Goal: Task Accomplishment & Management: Use online tool/utility

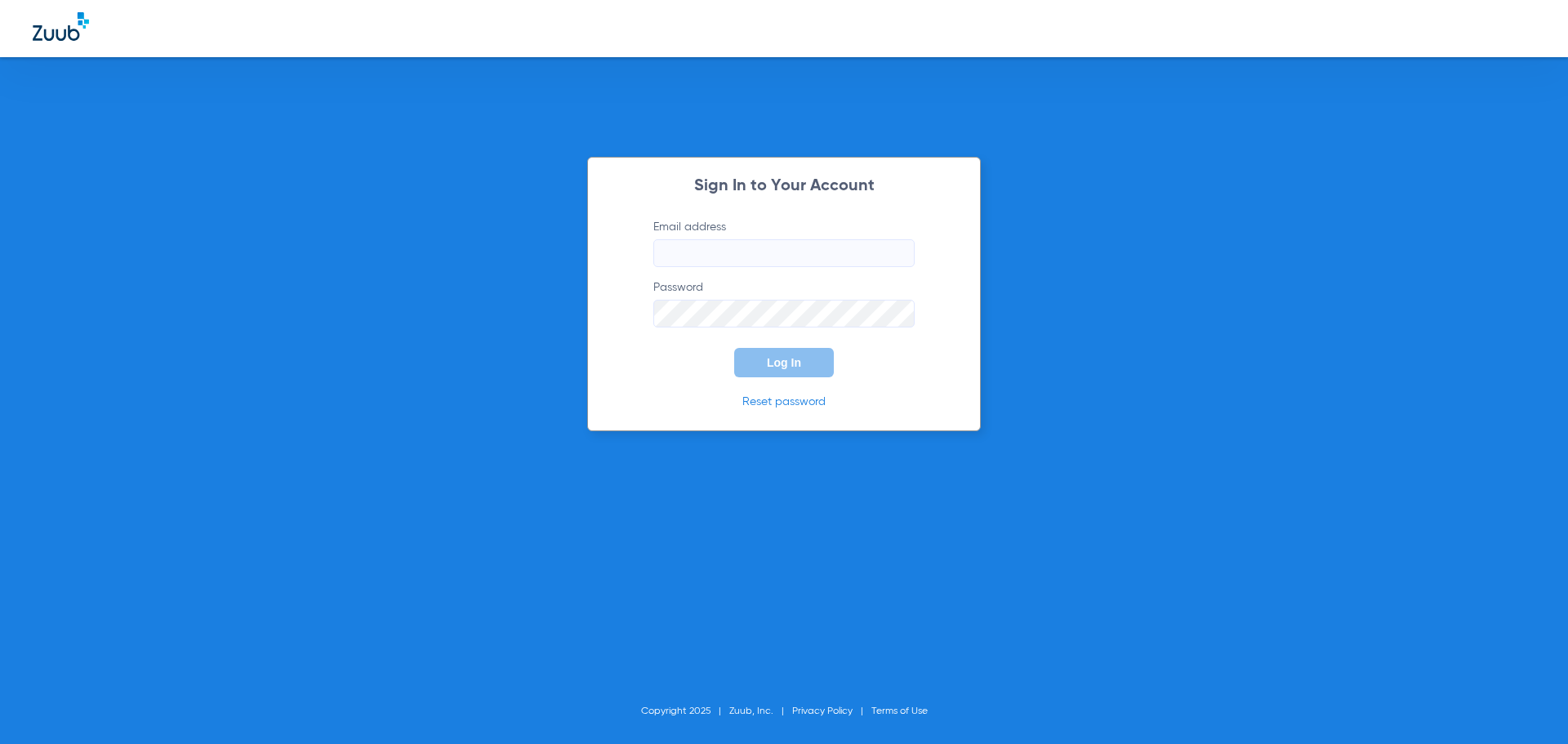
type input "[EMAIL_ADDRESS][DOMAIN_NAME]"
click at [766, 360] on button "Log In" at bounding box center [784, 362] width 100 height 30
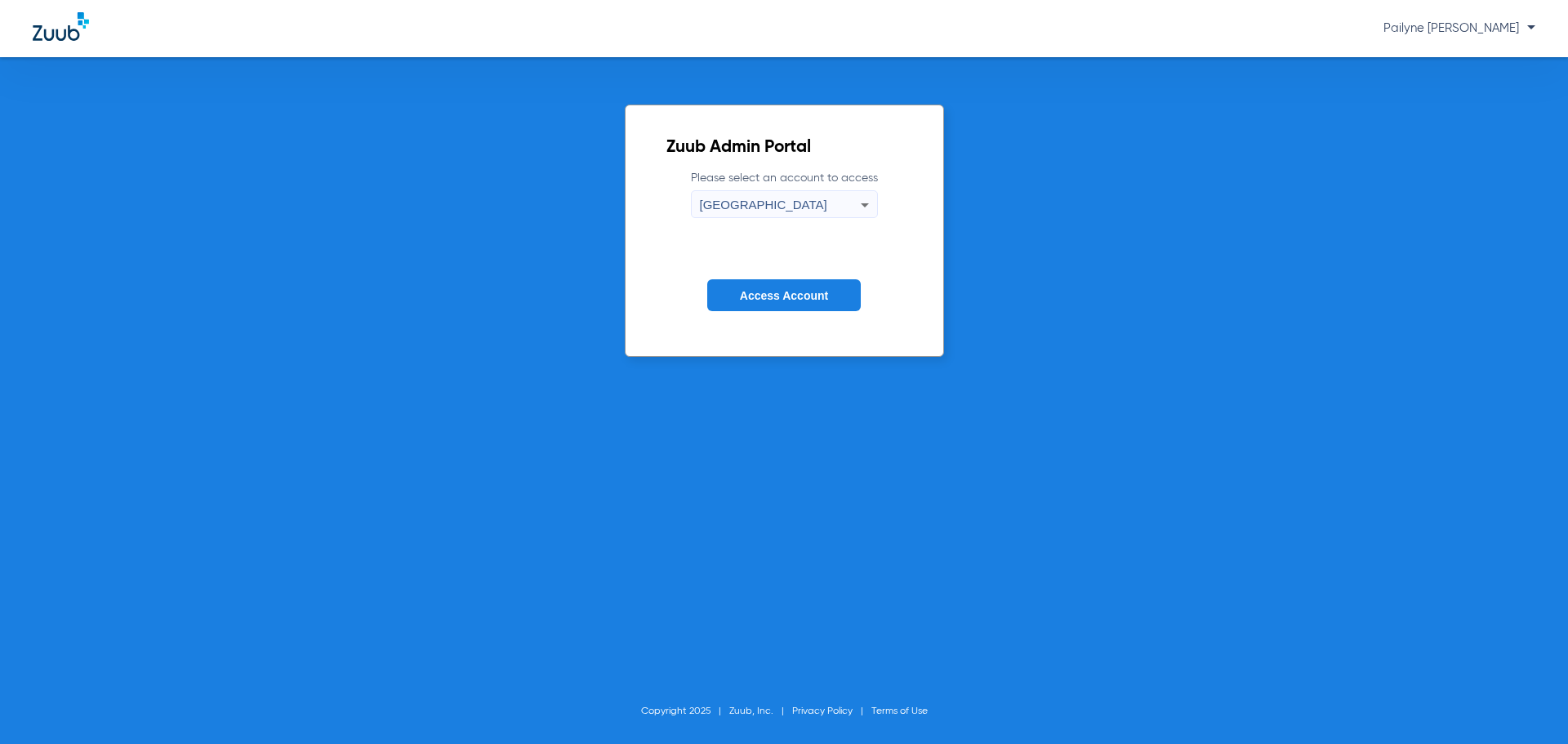
click at [794, 199] on div "[GEOGRAPHIC_DATA]" at bounding box center [780, 205] width 161 height 28
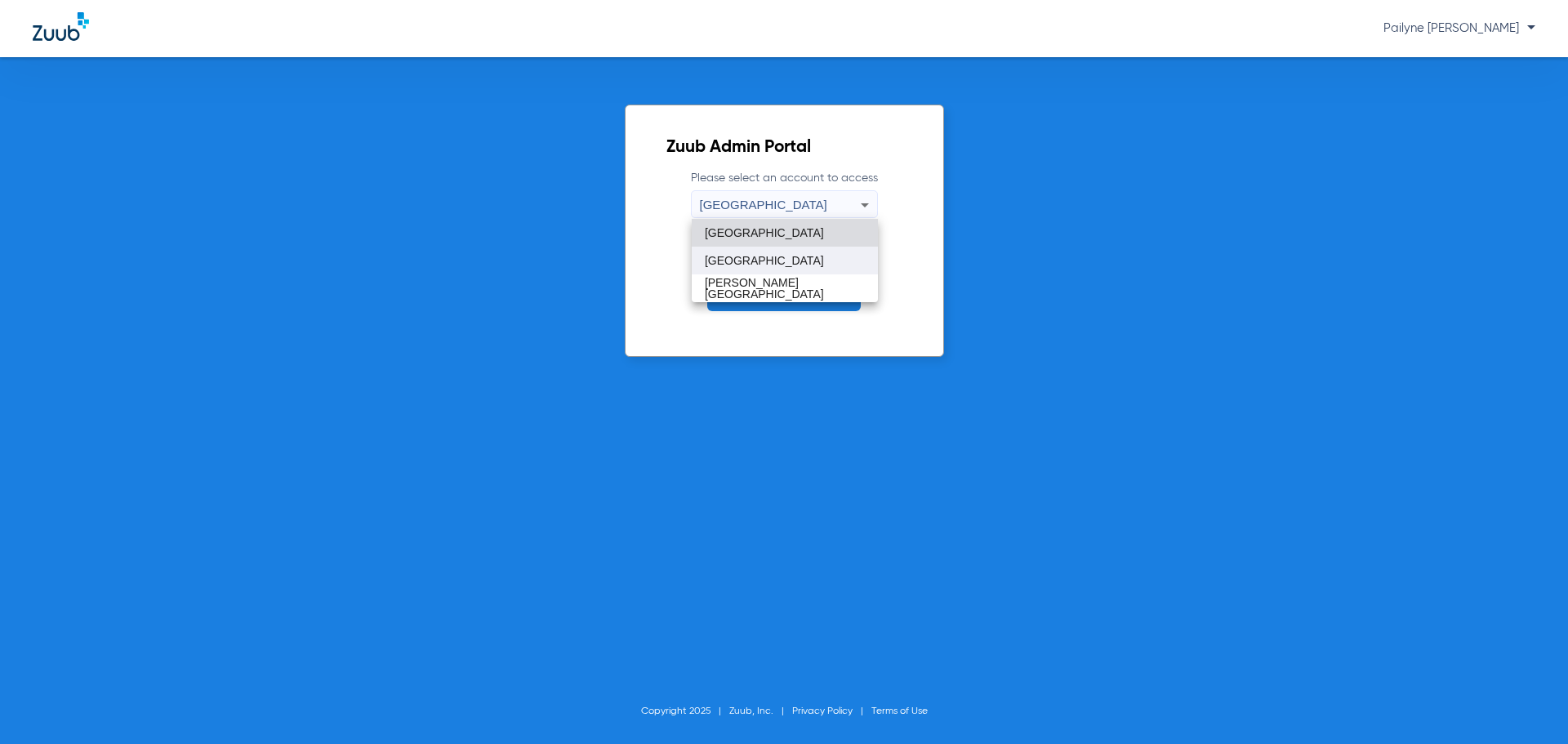
click at [769, 266] on mat-option "[GEOGRAPHIC_DATA]" at bounding box center [785, 260] width 187 height 28
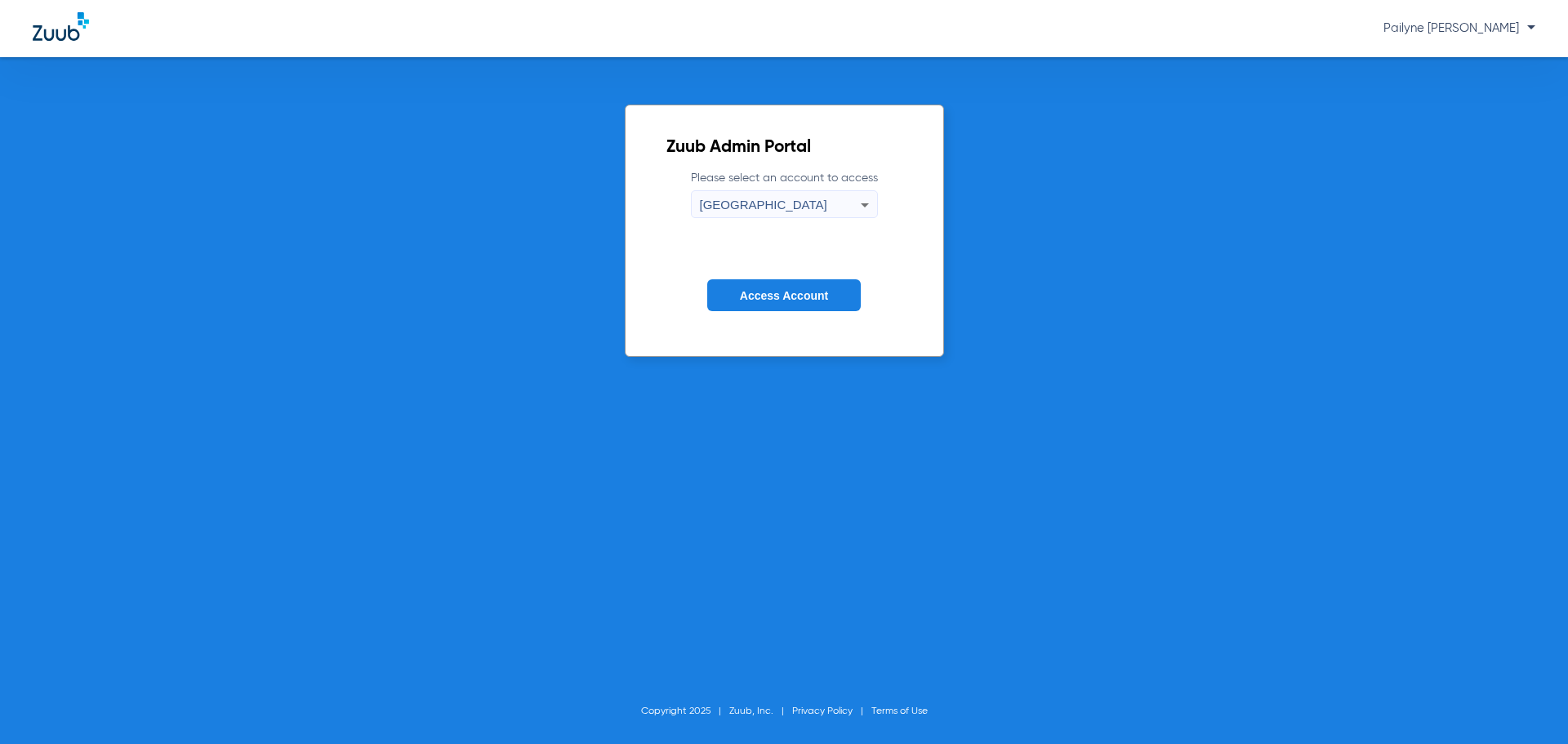
click at [785, 291] on span "Access Account" at bounding box center [784, 295] width 89 height 13
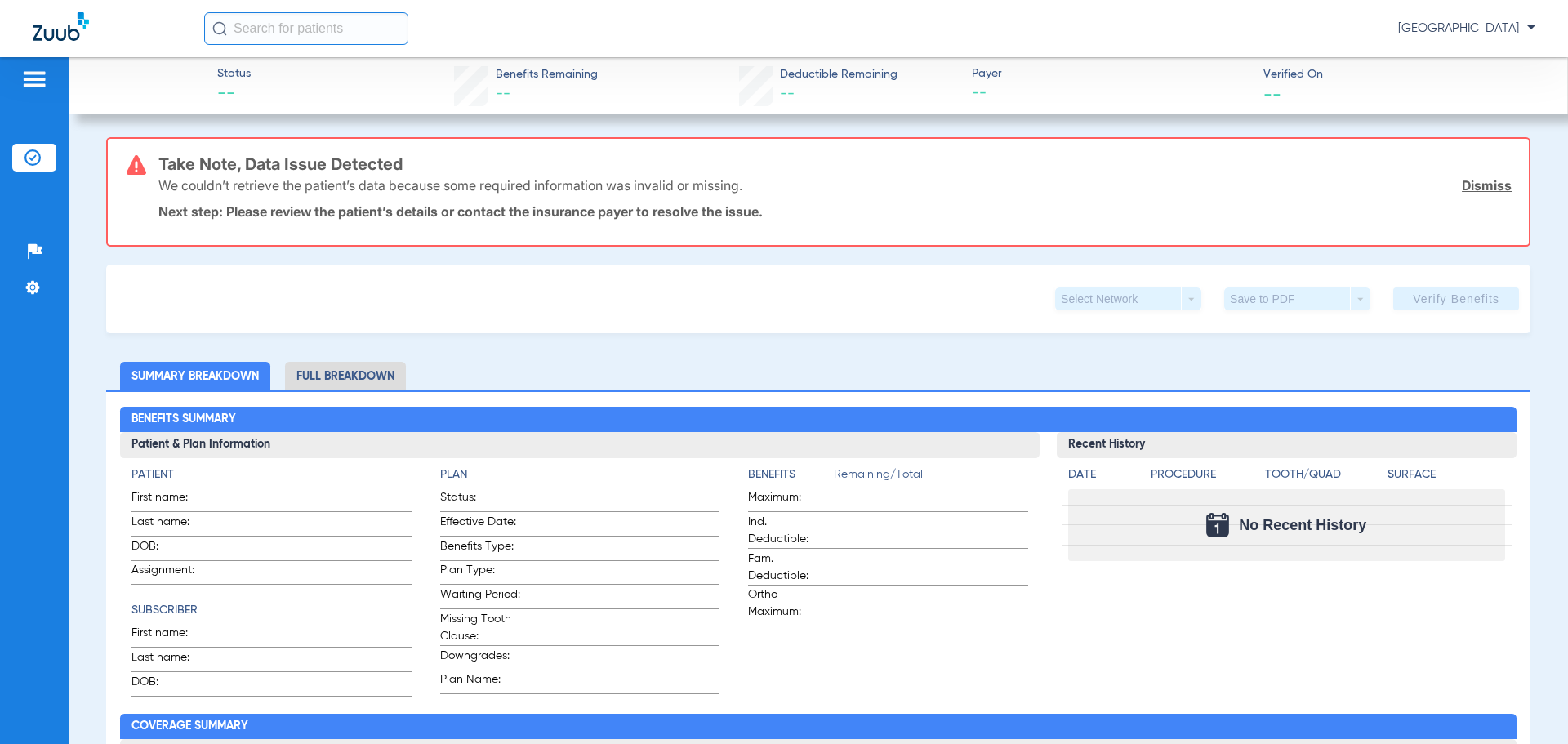
click at [301, 37] on input "text" at bounding box center [307, 28] width 205 height 32
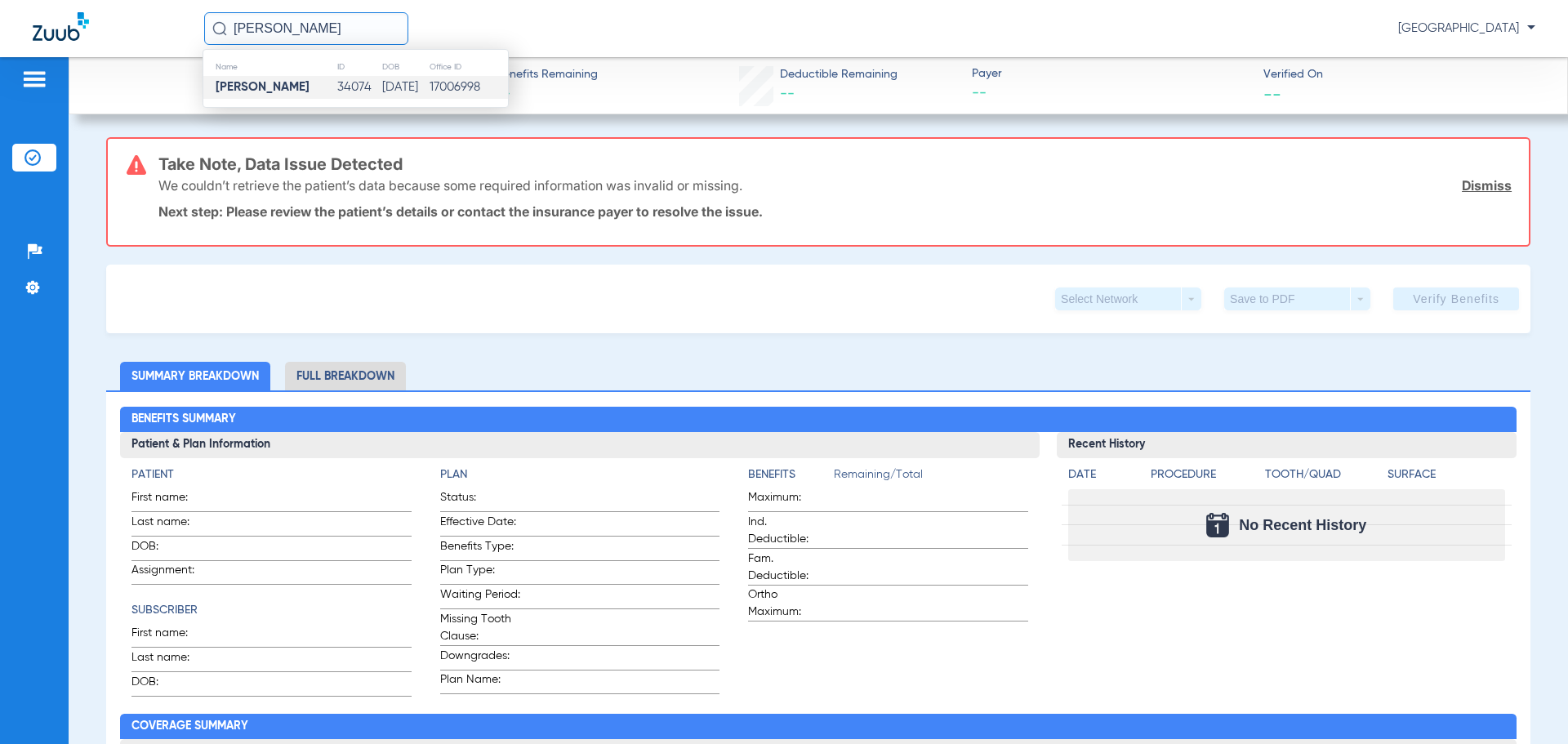
type input "[PERSON_NAME]"
click at [296, 89] on td "[PERSON_NAME]" at bounding box center [270, 87] width 133 height 23
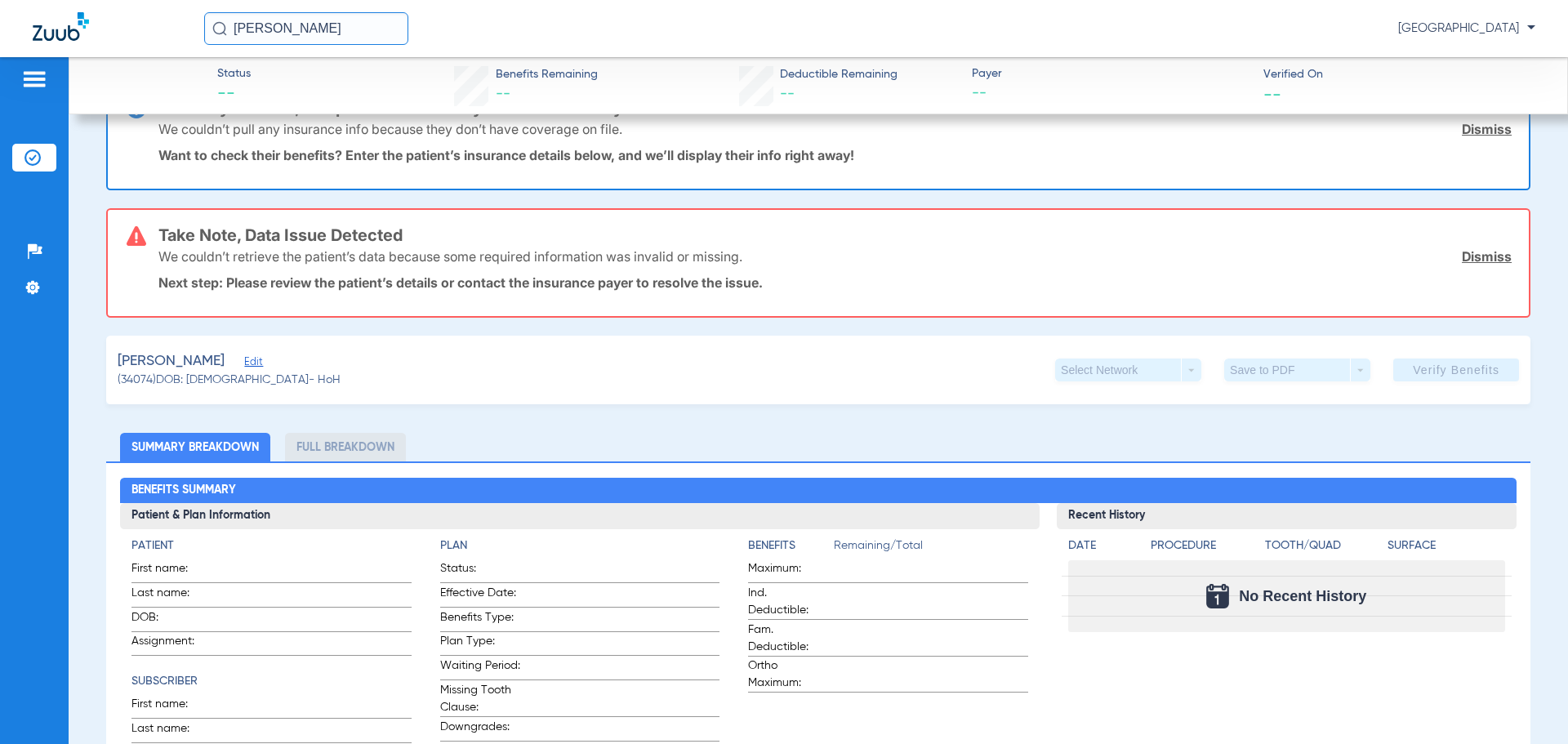
scroll to position [164, 0]
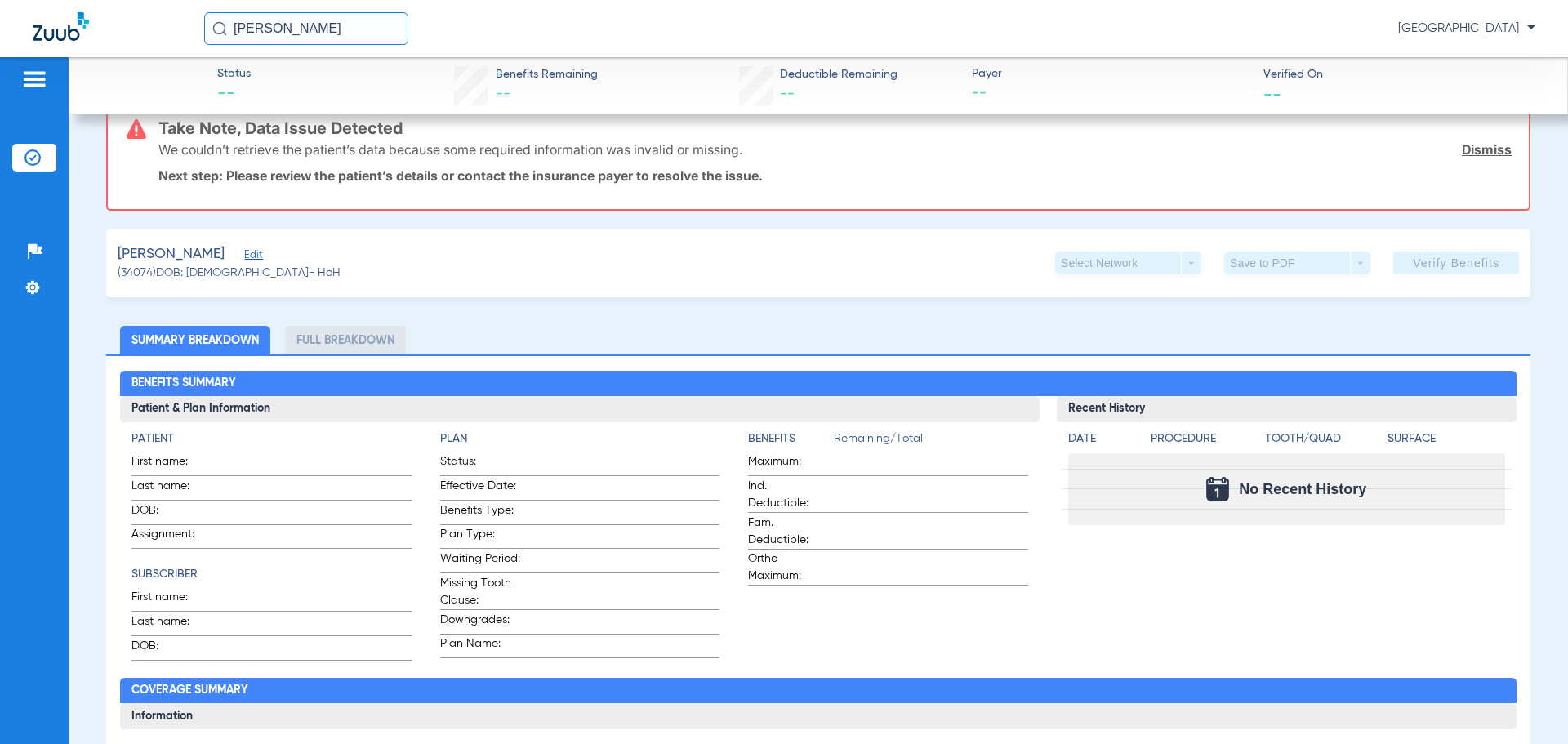
click at [245, 256] on span "Edit" at bounding box center [251, 257] width 14 height 15
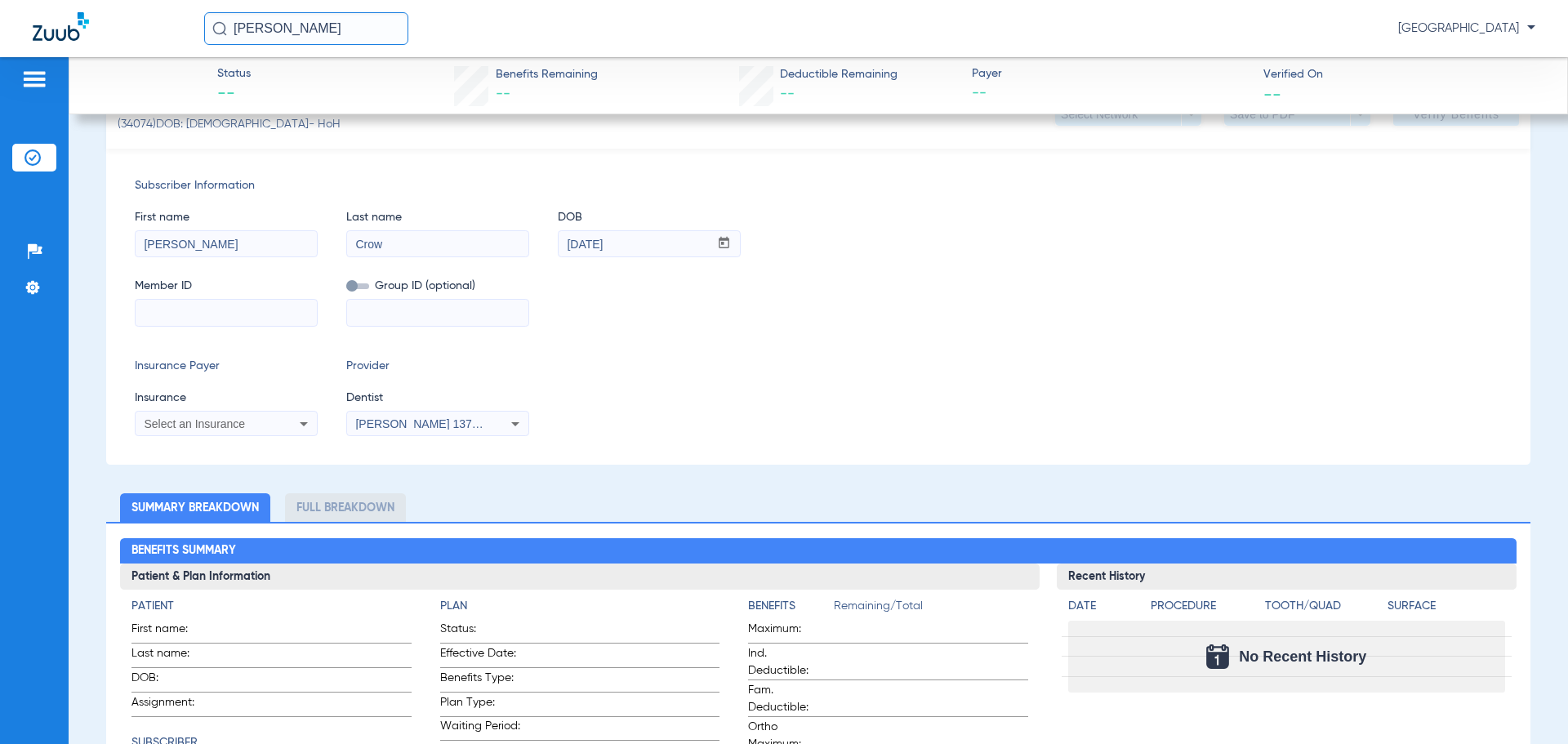
scroll to position [326, 0]
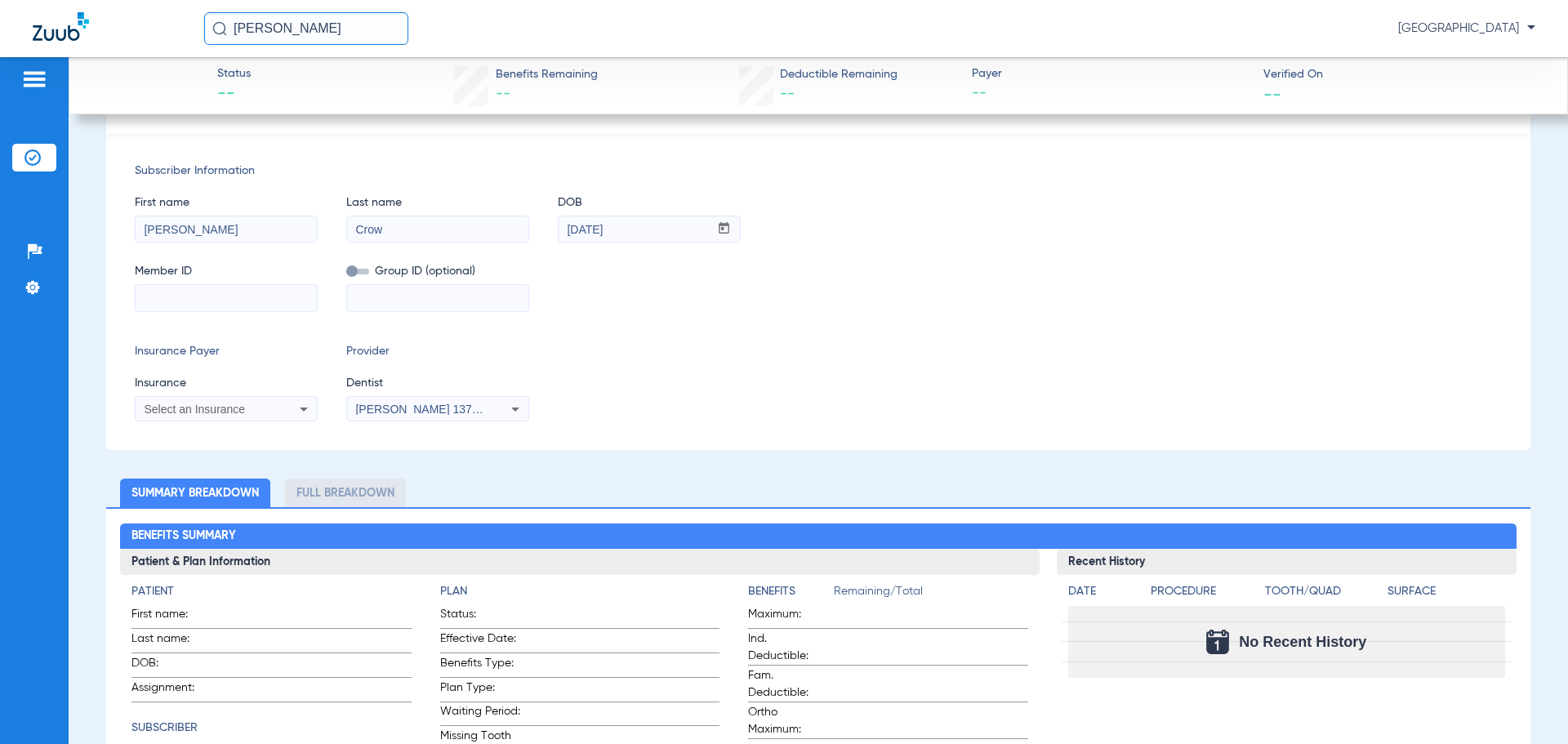
click at [228, 297] on input at bounding box center [226, 297] width 182 height 26
drag, startPoint x: 183, startPoint y: 303, endPoint x: 16, endPoint y: 303, distance: 167.0
click at [183, 303] on input at bounding box center [226, 297] width 182 height 26
click at [149, 308] on input at bounding box center [226, 297] width 182 height 26
type input "219617575"
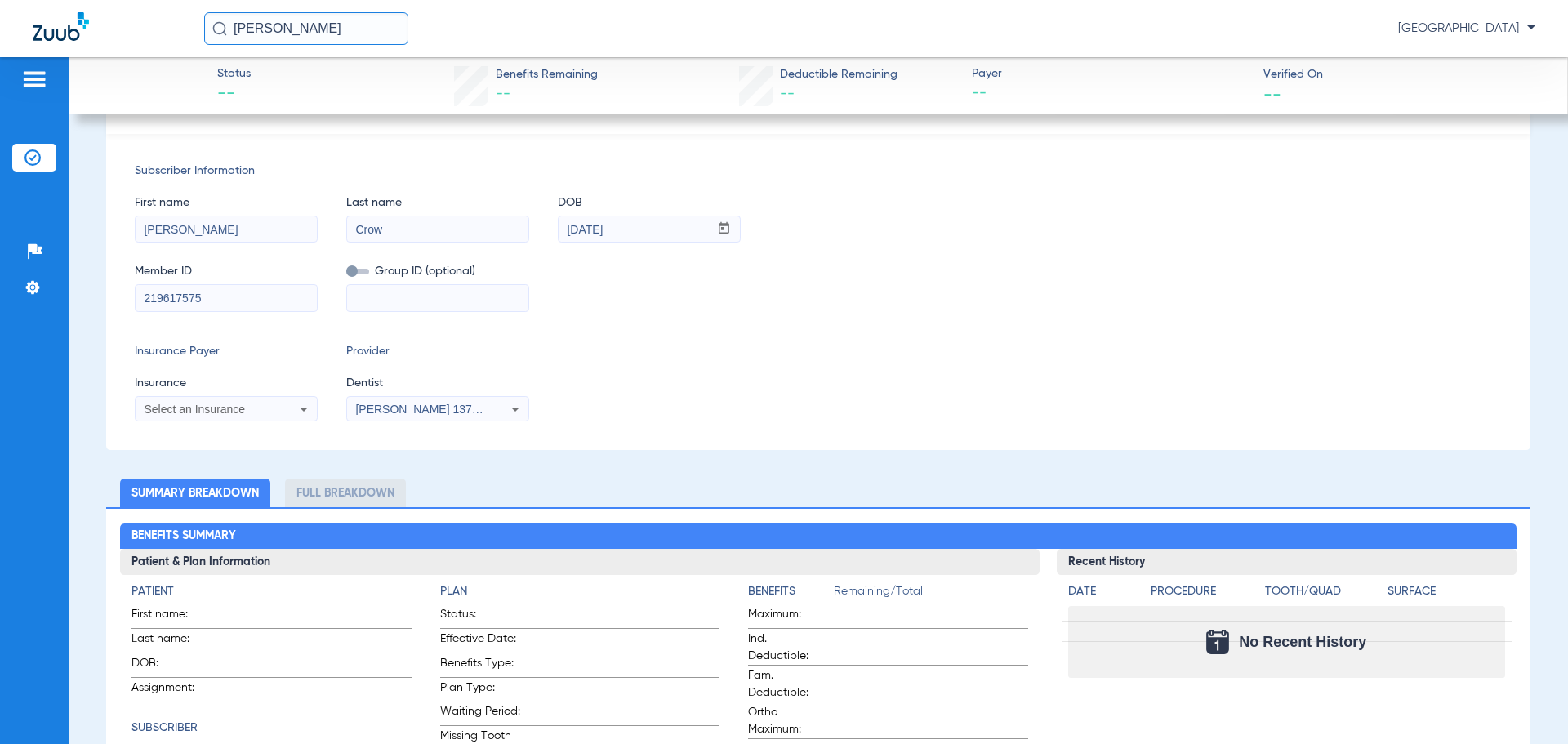
click at [208, 415] on div "Select an Insurance" at bounding box center [226, 409] width 182 height 20
type input "guardi"
click at [256, 467] on span "Guardian Life Insurance Co. Of America" at bounding box center [250, 465] width 203 height 13
click at [481, 414] on span "[PERSON_NAME] 1376673434" at bounding box center [435, 408] width 161 height 13
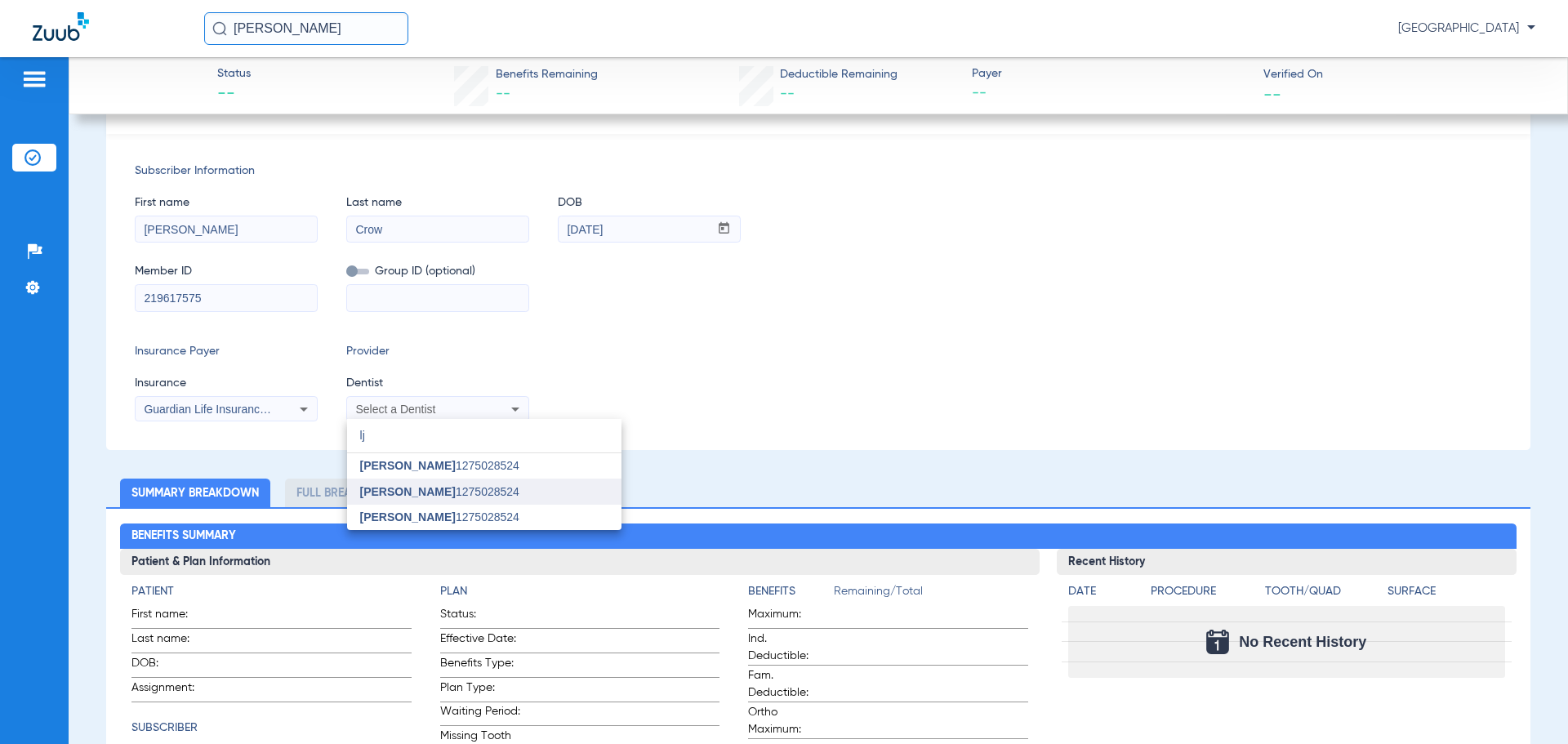
type input "lj"
click at [476, 483] on mat-option "[PERSON_NAME] 1275028524" at bounding box center [484, 492] width 274 height 26
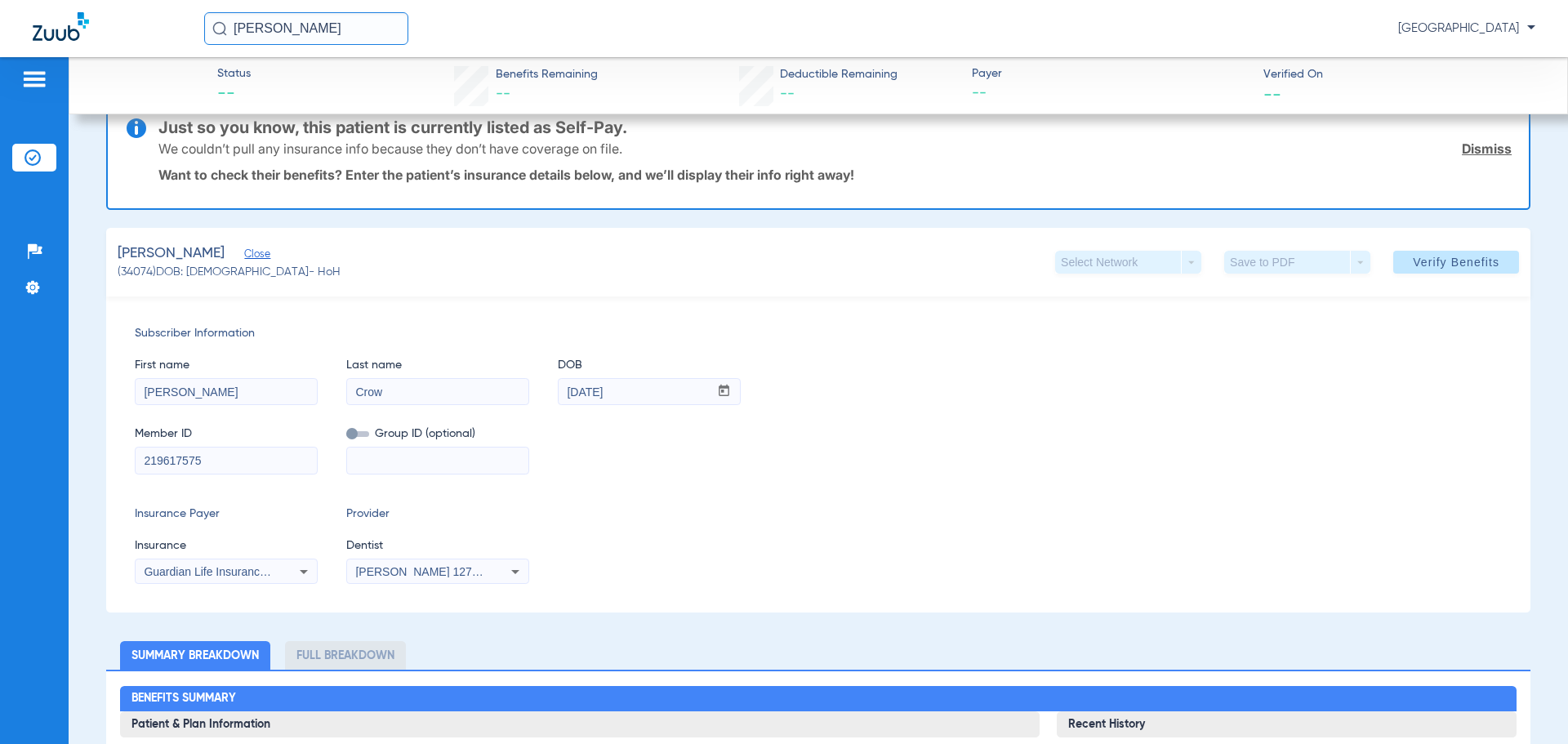
scroll to position [36, 0]
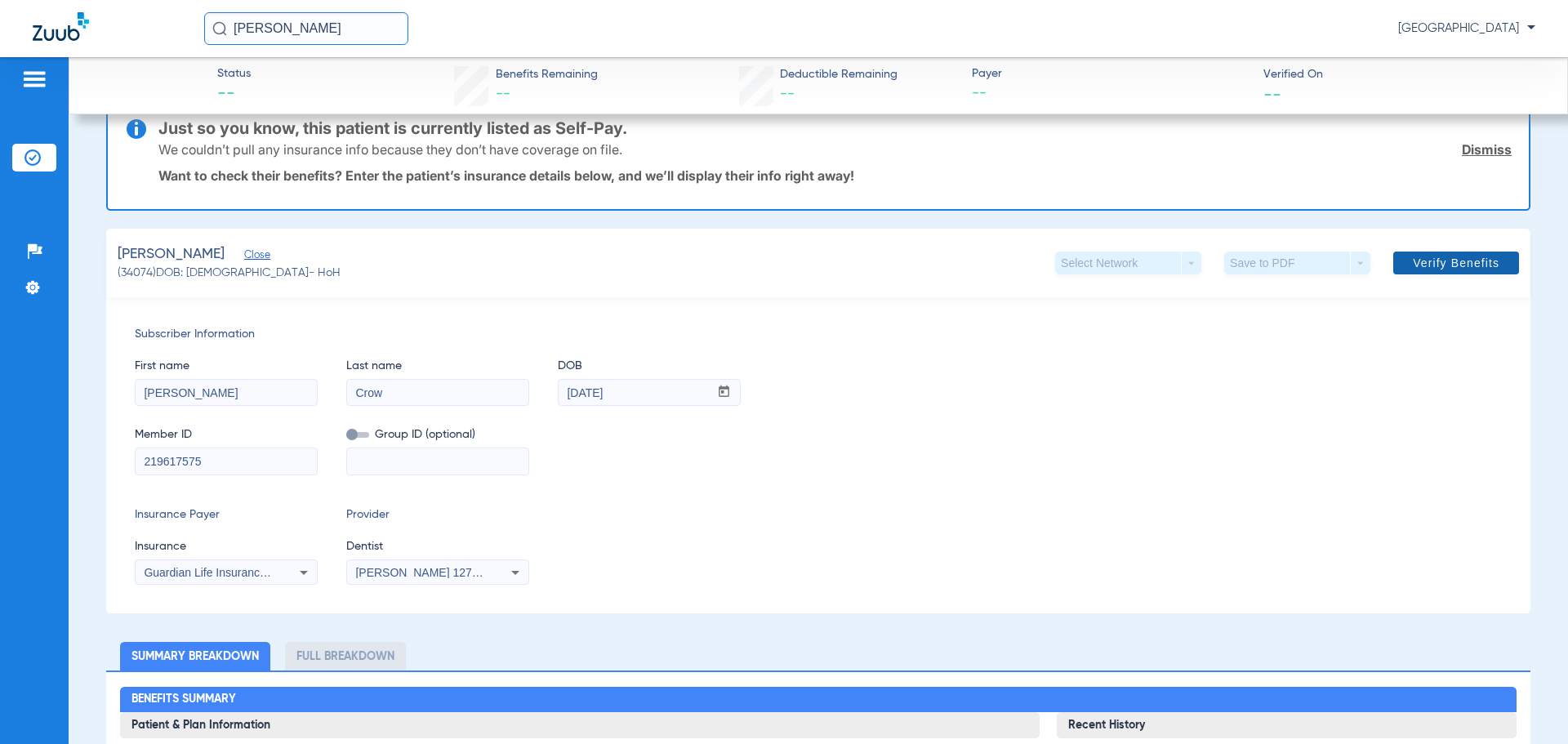
click at [1429, 267] on span "Verify Benefits" at bounding box center [1456, 262] width 87 height 13
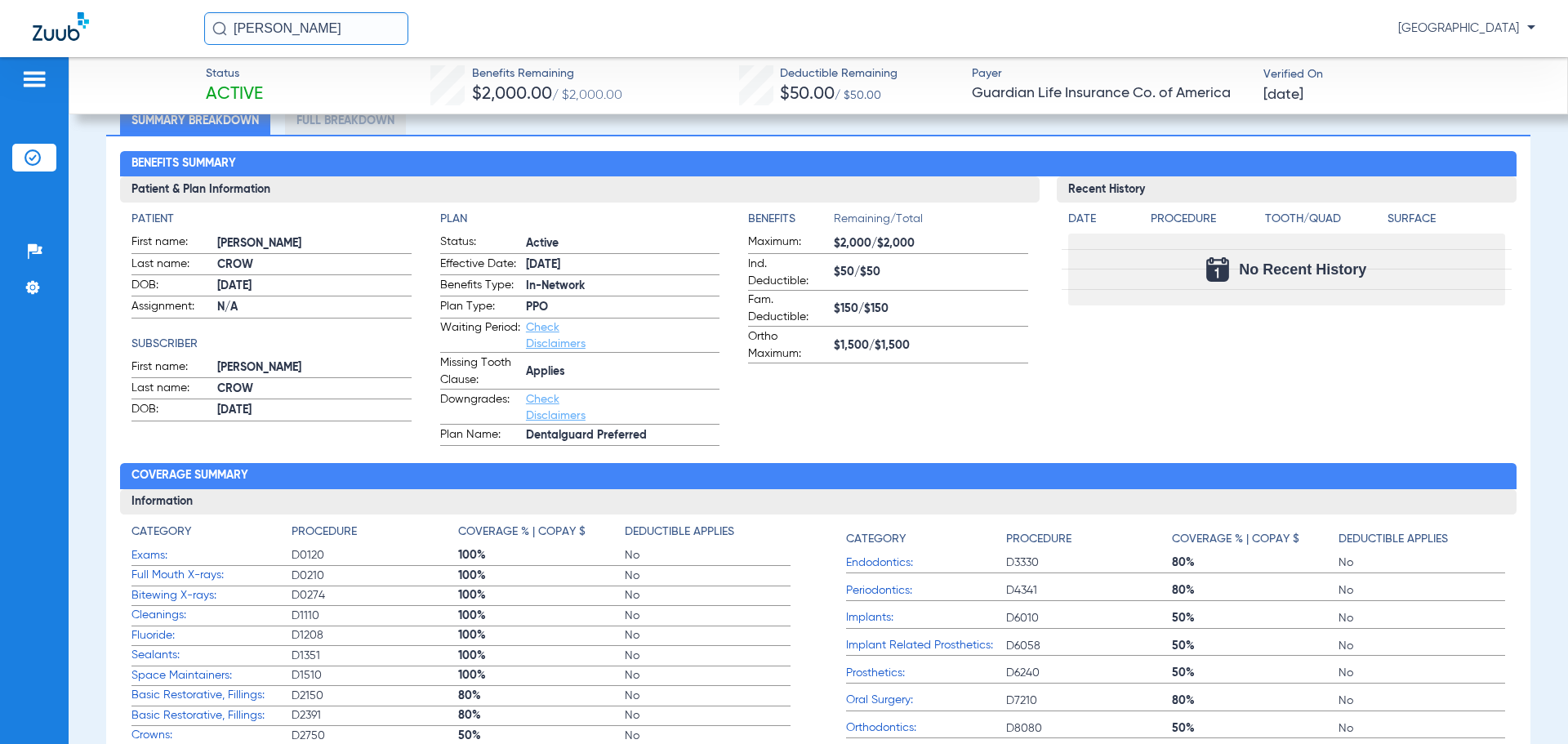
scroll to position [490, 0]
